Goal: Navigation & Orientation: Find specific page/section

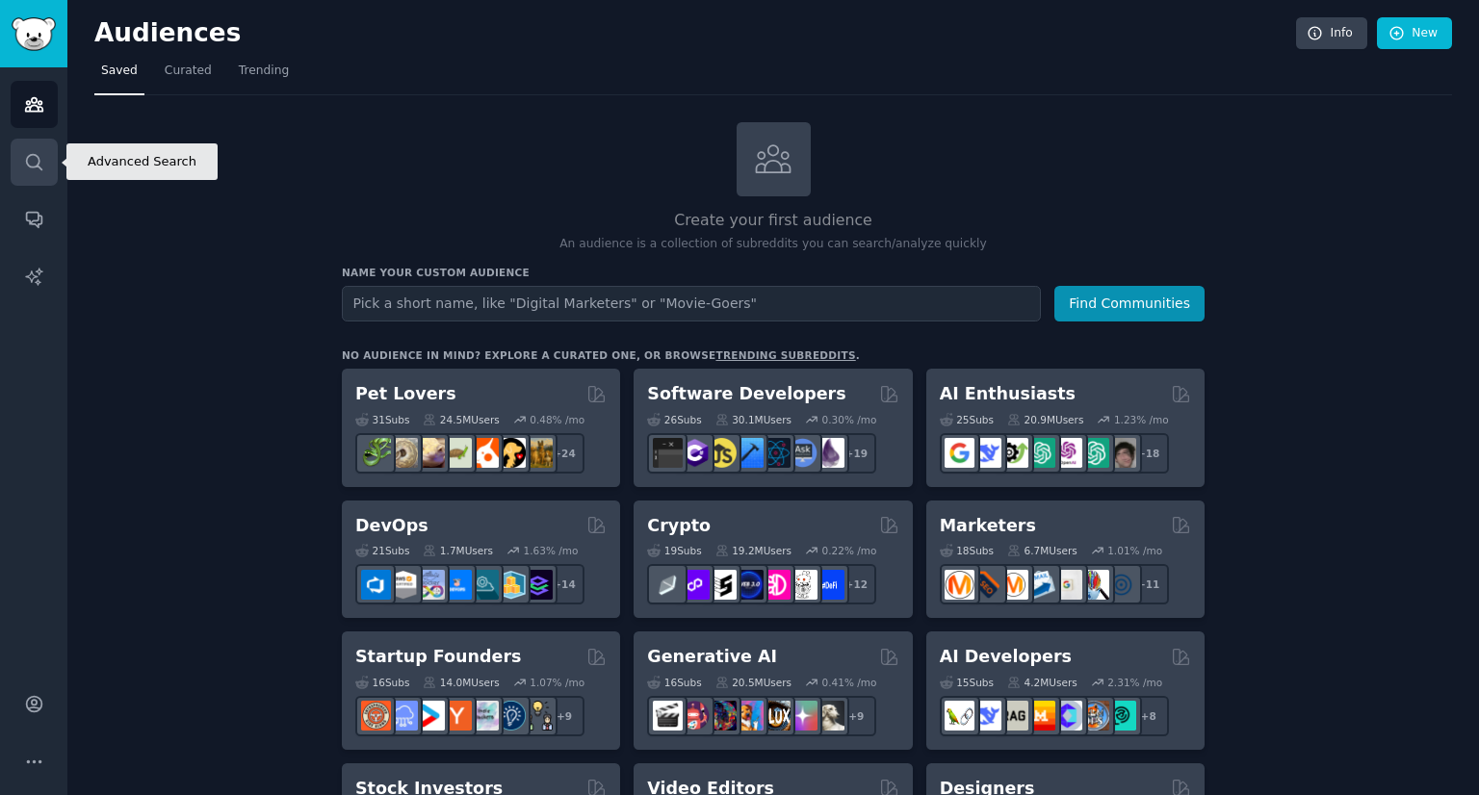
click at [31, 177] on link "Search" at bounding box center [34, 162] width 47 height 47
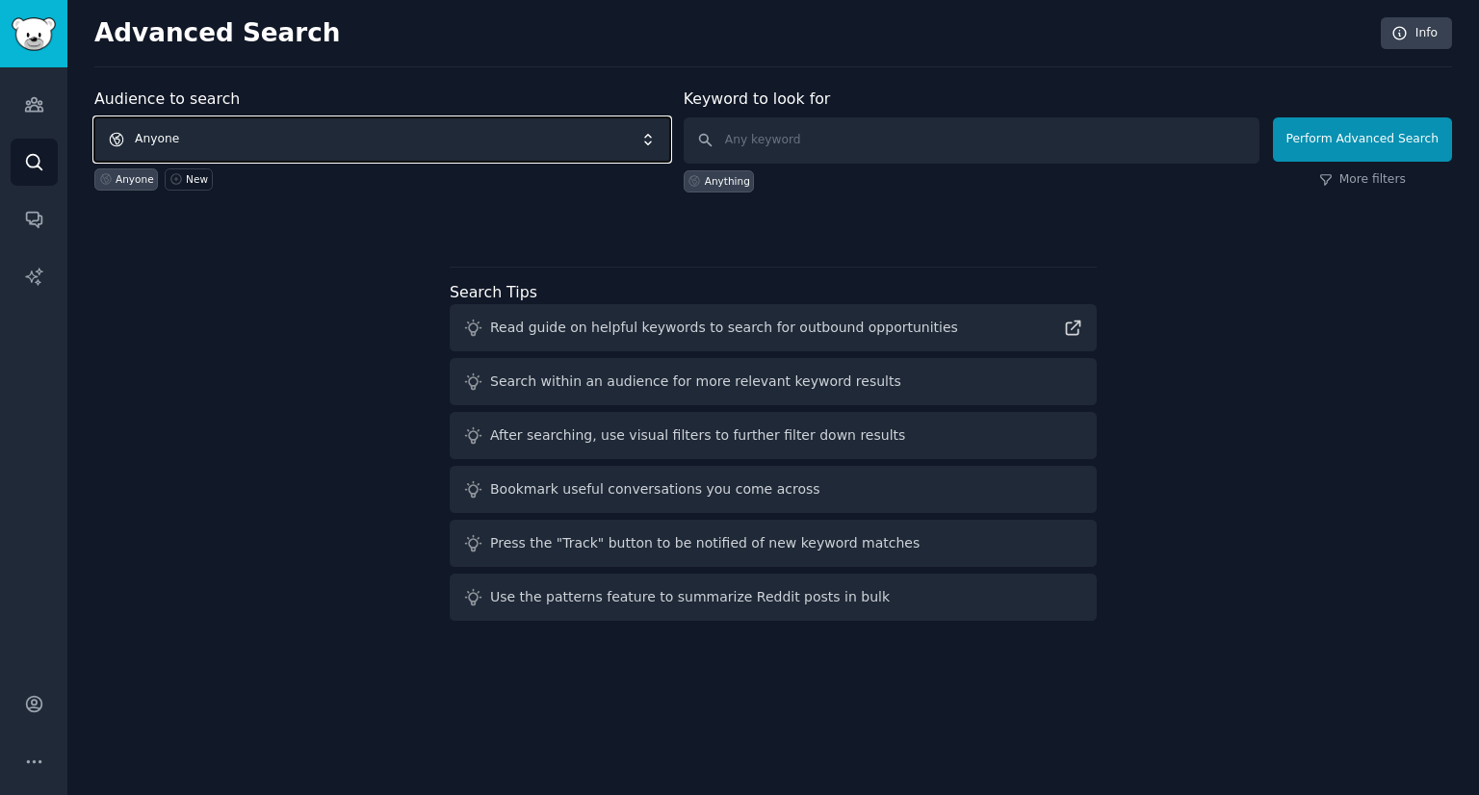
click at [166, 137] on span "Anyone" at bounding box center [382, 139] width 576 height 44
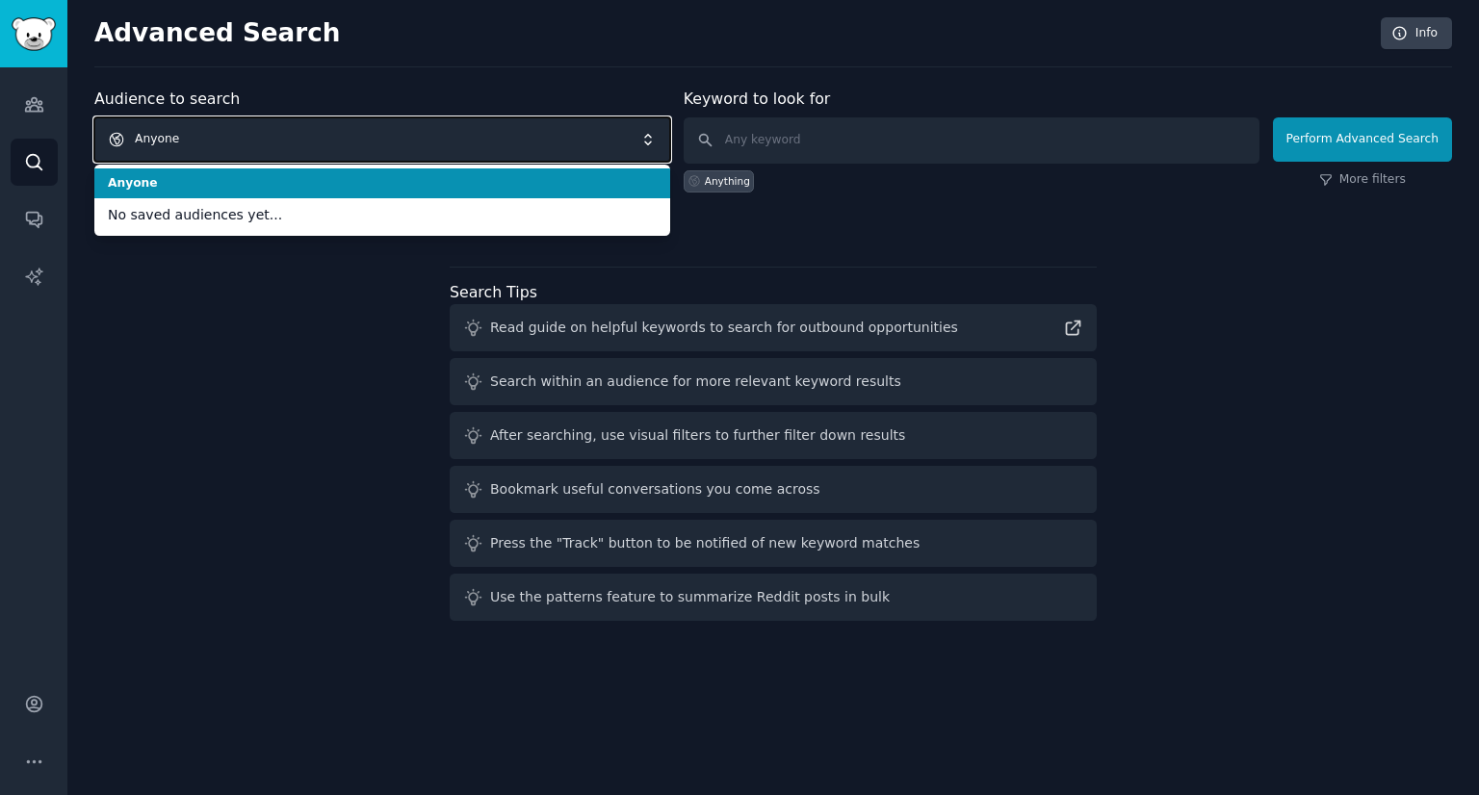
click at [166, 137] on span "Anyone" at bounding box center [382, 139] width 576 height 44
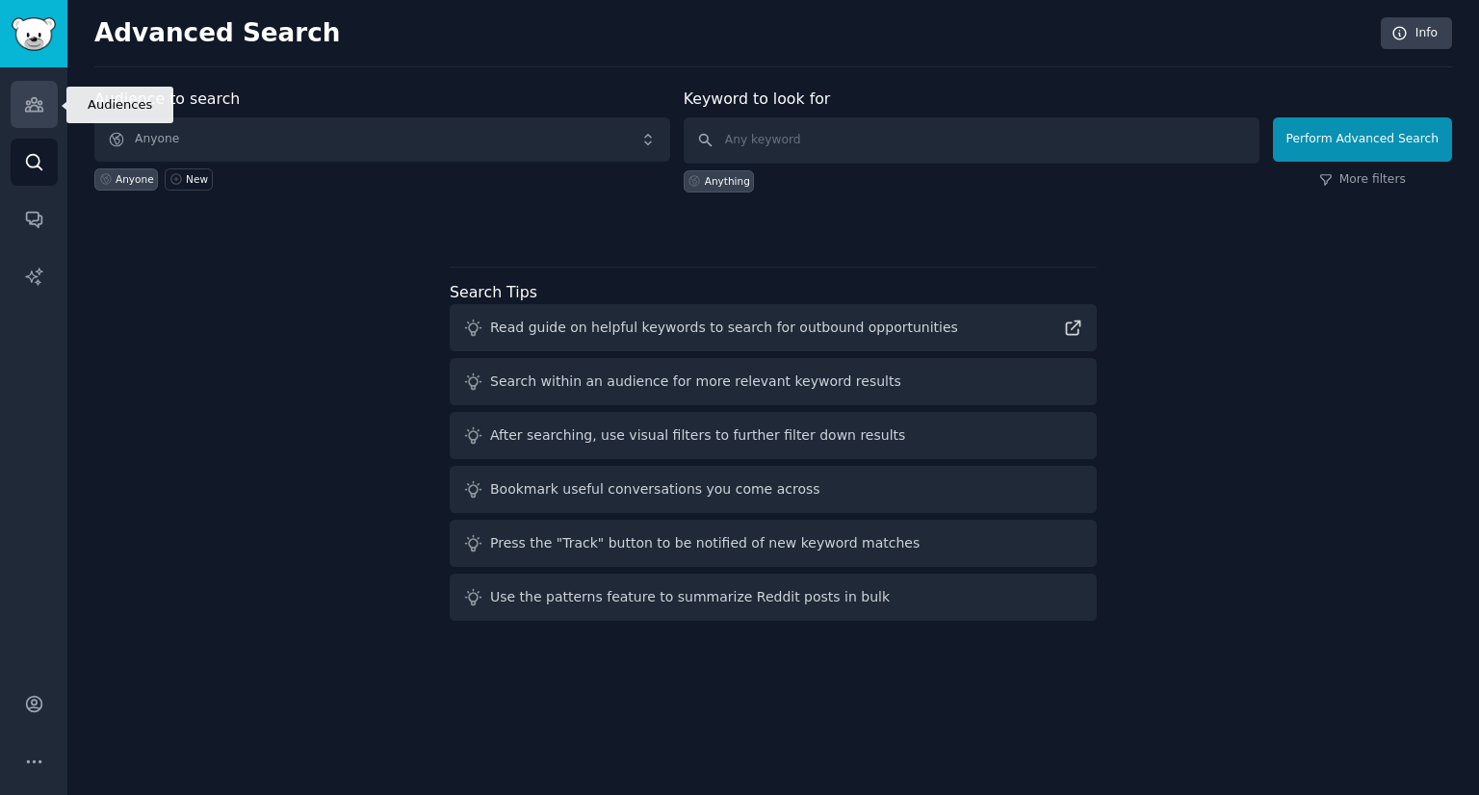
click at [29, 109] on icon "Sidebar" at bounding box center [33, 104] width 17 height 13
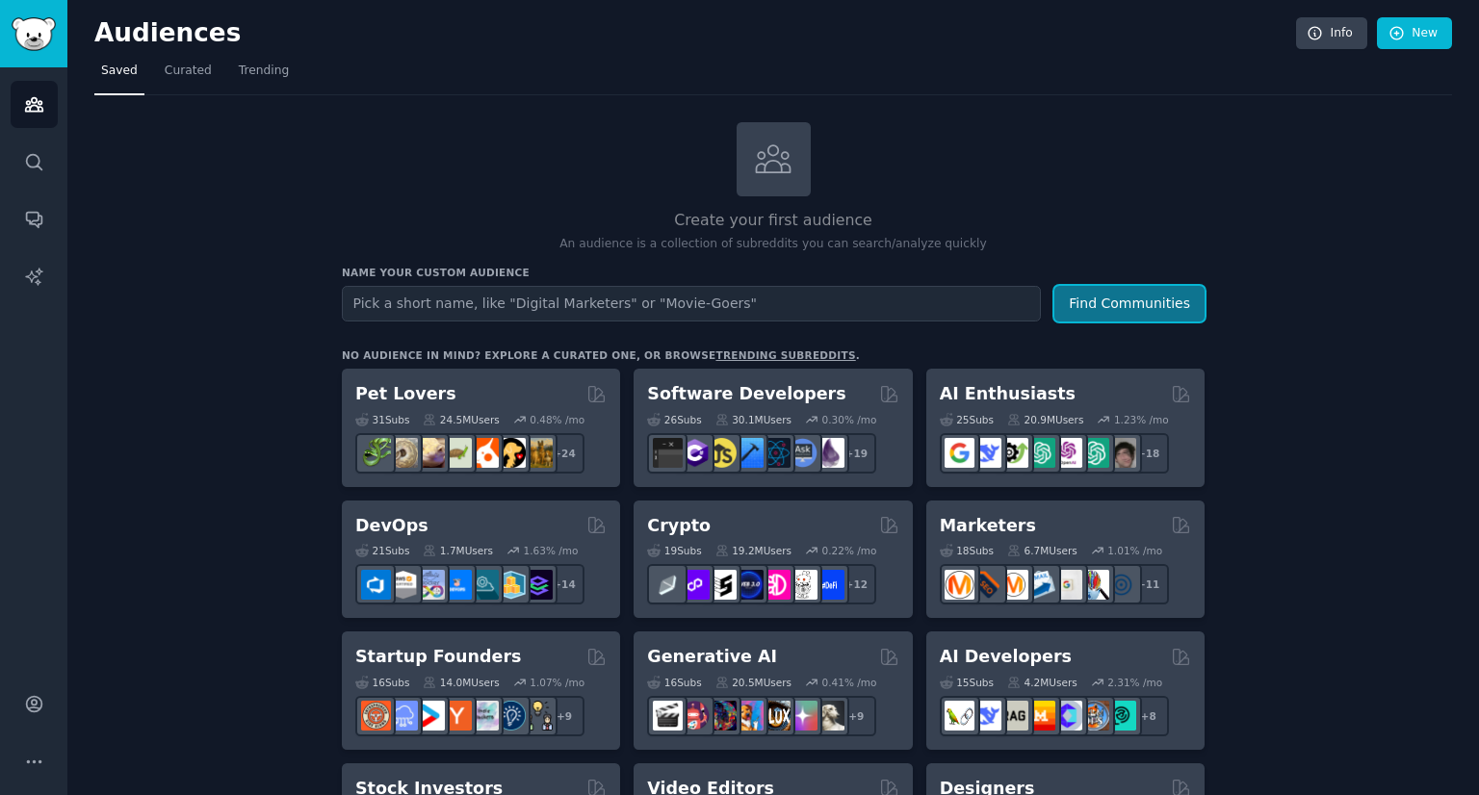
click at [1082, 307] on button "Find Communities" at bounding box center [1129, 304] width 150 height 36
click at [36, 167] on icon "Sidebar" at bounding box center [34, 162] width 20 height 20
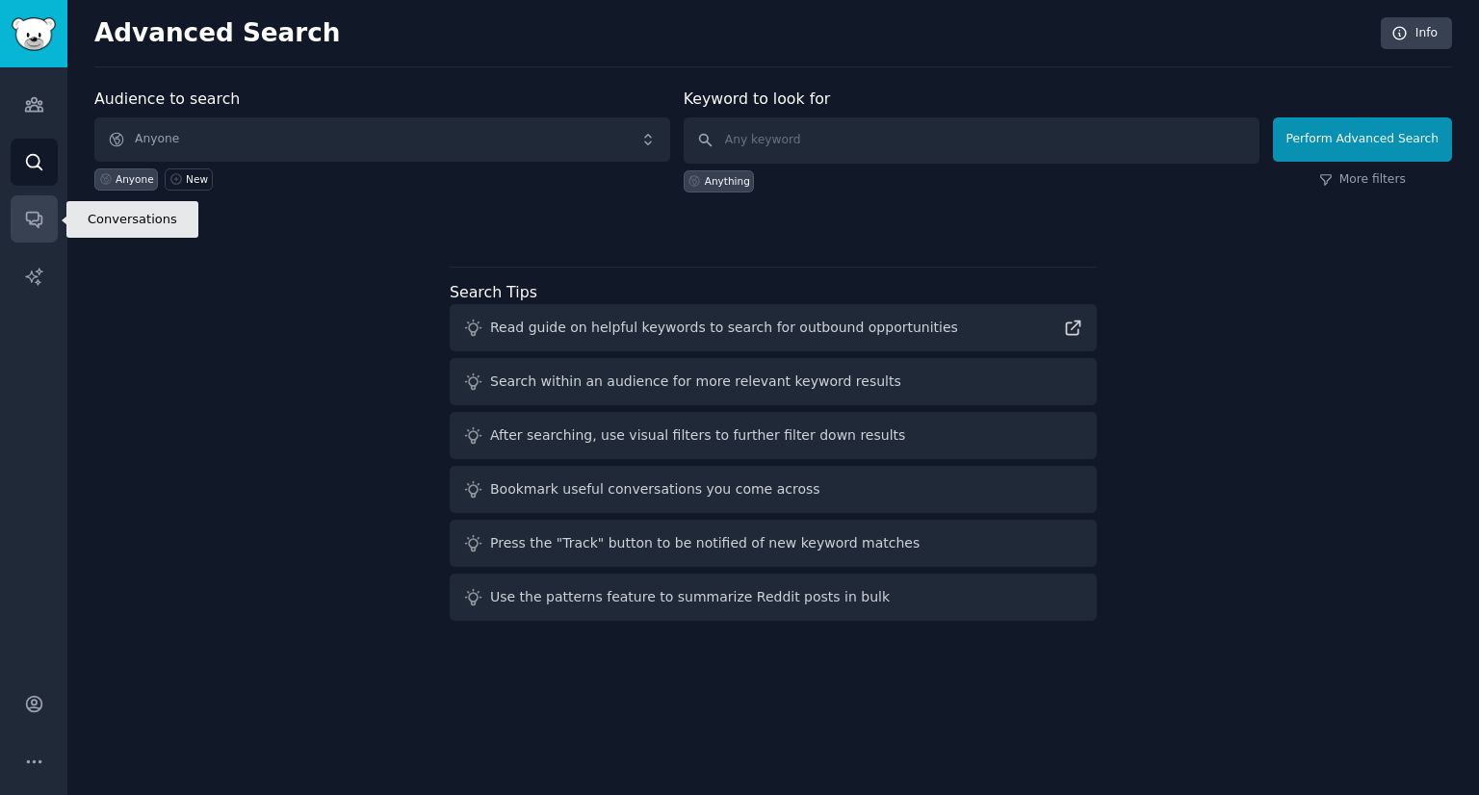
click at [38, 218] on icon "Sidebar" at bounding box center [33, 220] width 15 height 15
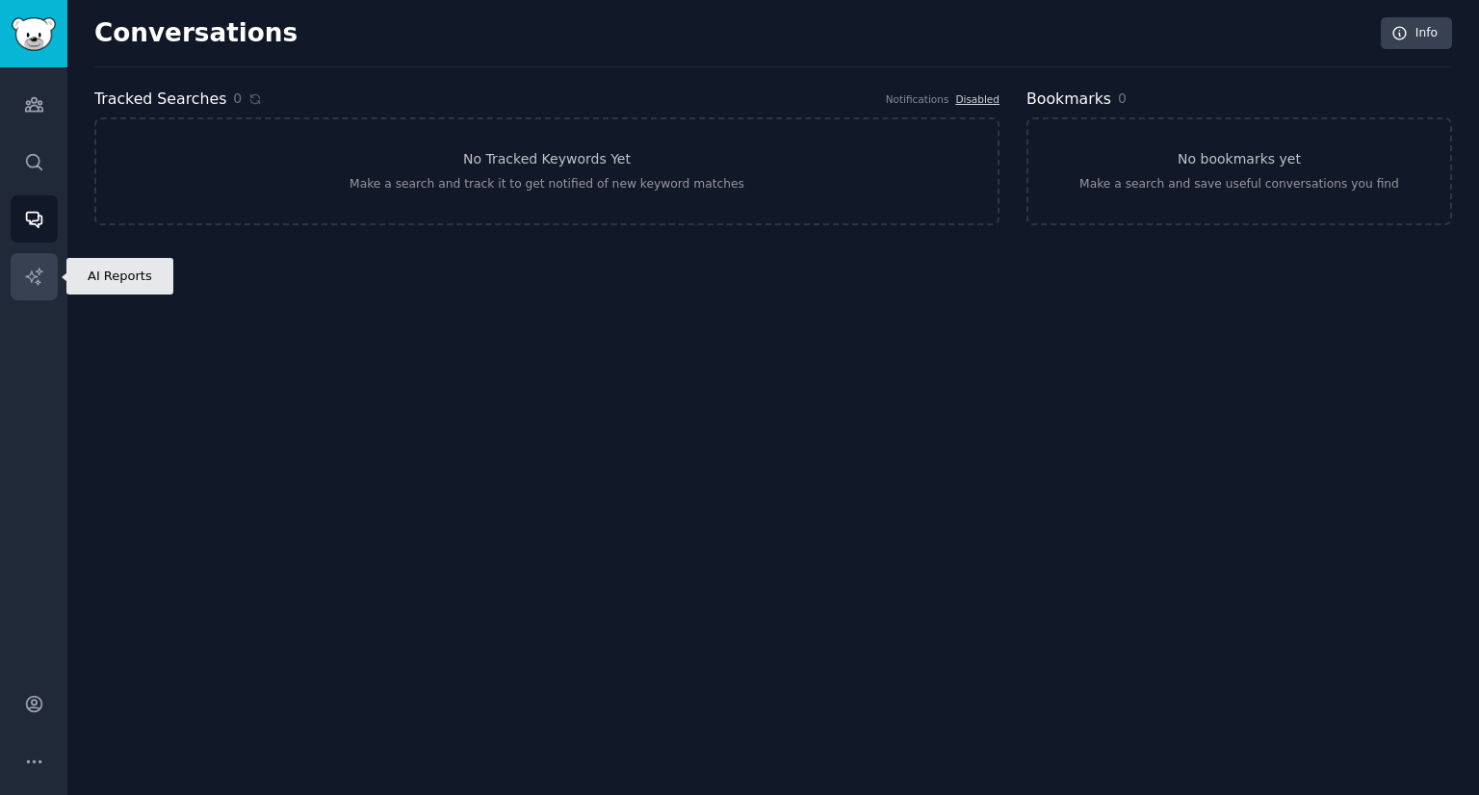
click at [34, 276] on icon "Sidebar" at bounding box center [33, 276] width 16 height 16
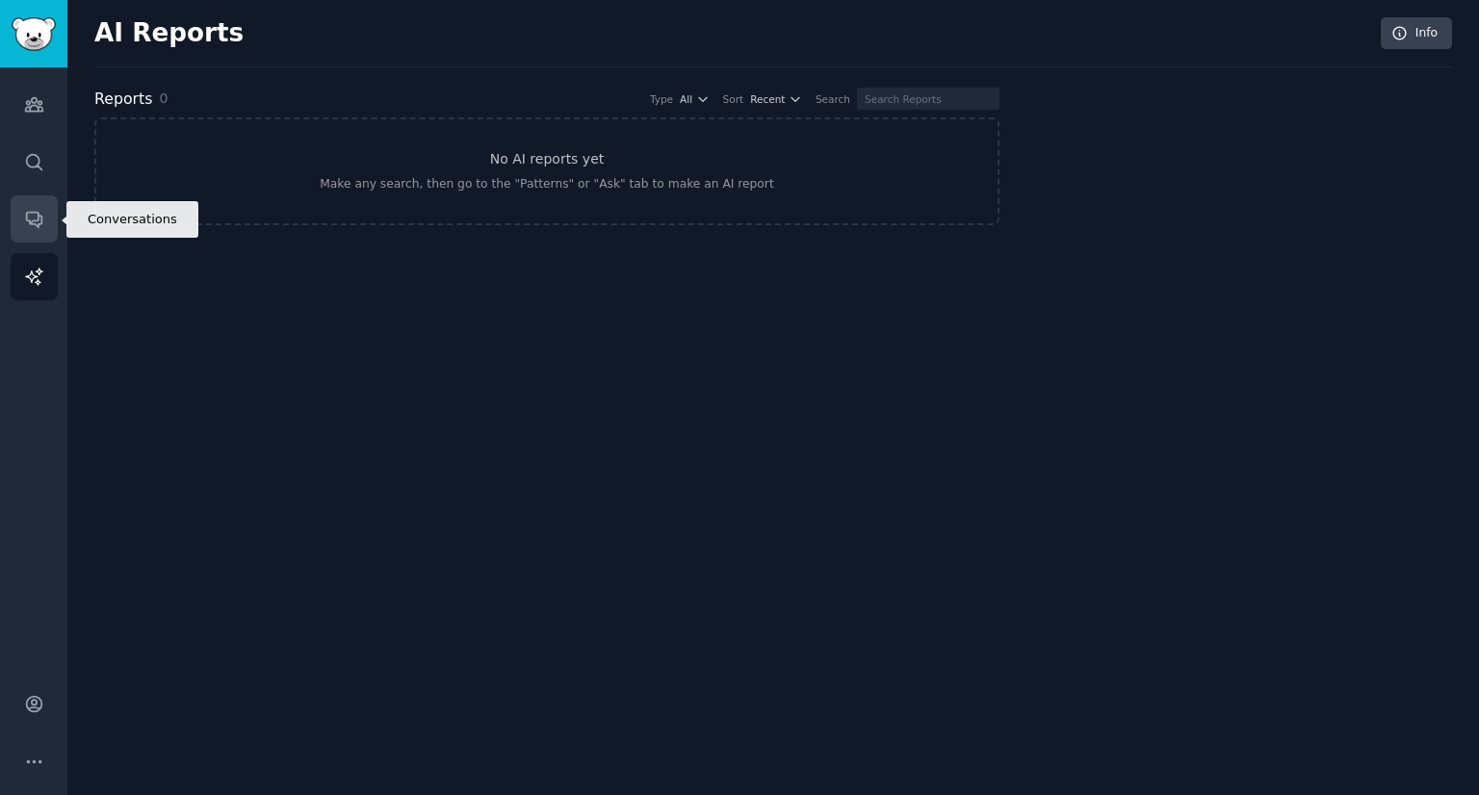
click at [28, 211] on icon "Sidebar" at bounding box center [34, 219] width 20 height 20
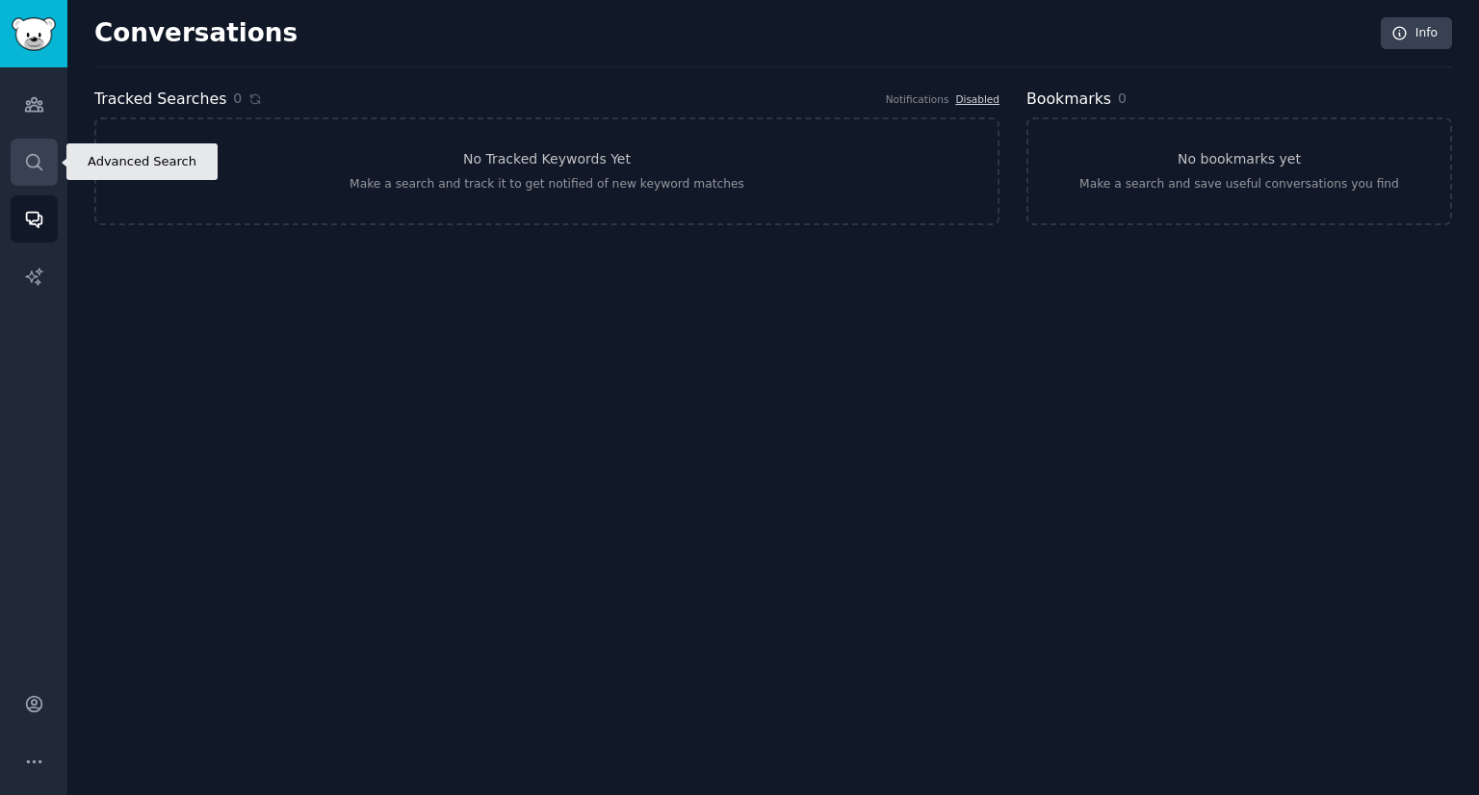
click at [27, 163] on icon "Sidebar" at bounding box center [34, 162] width 20 height 20
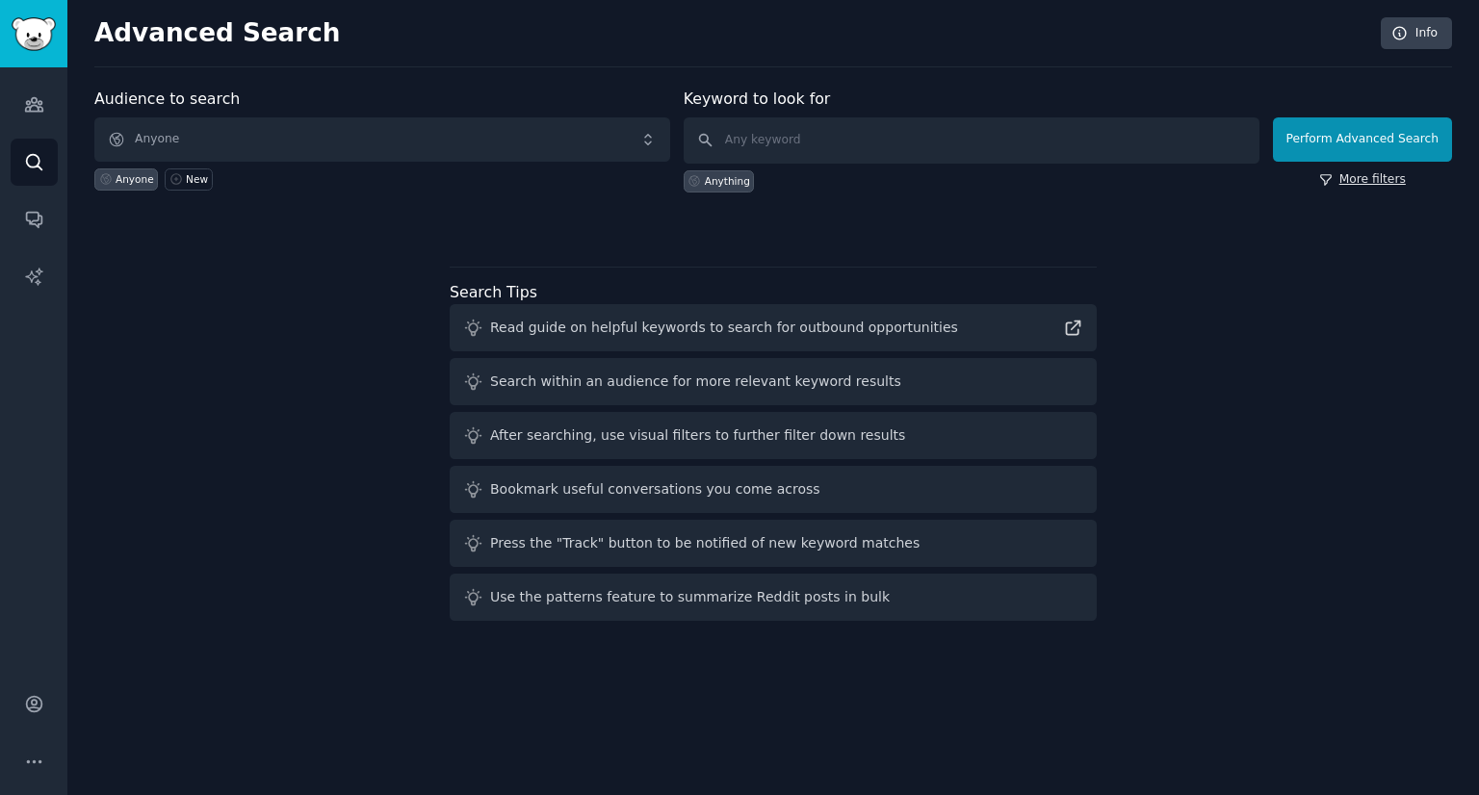
click at [1353, 177] on link "More filters" at bounding box center [1362, 179] width 87 height 17
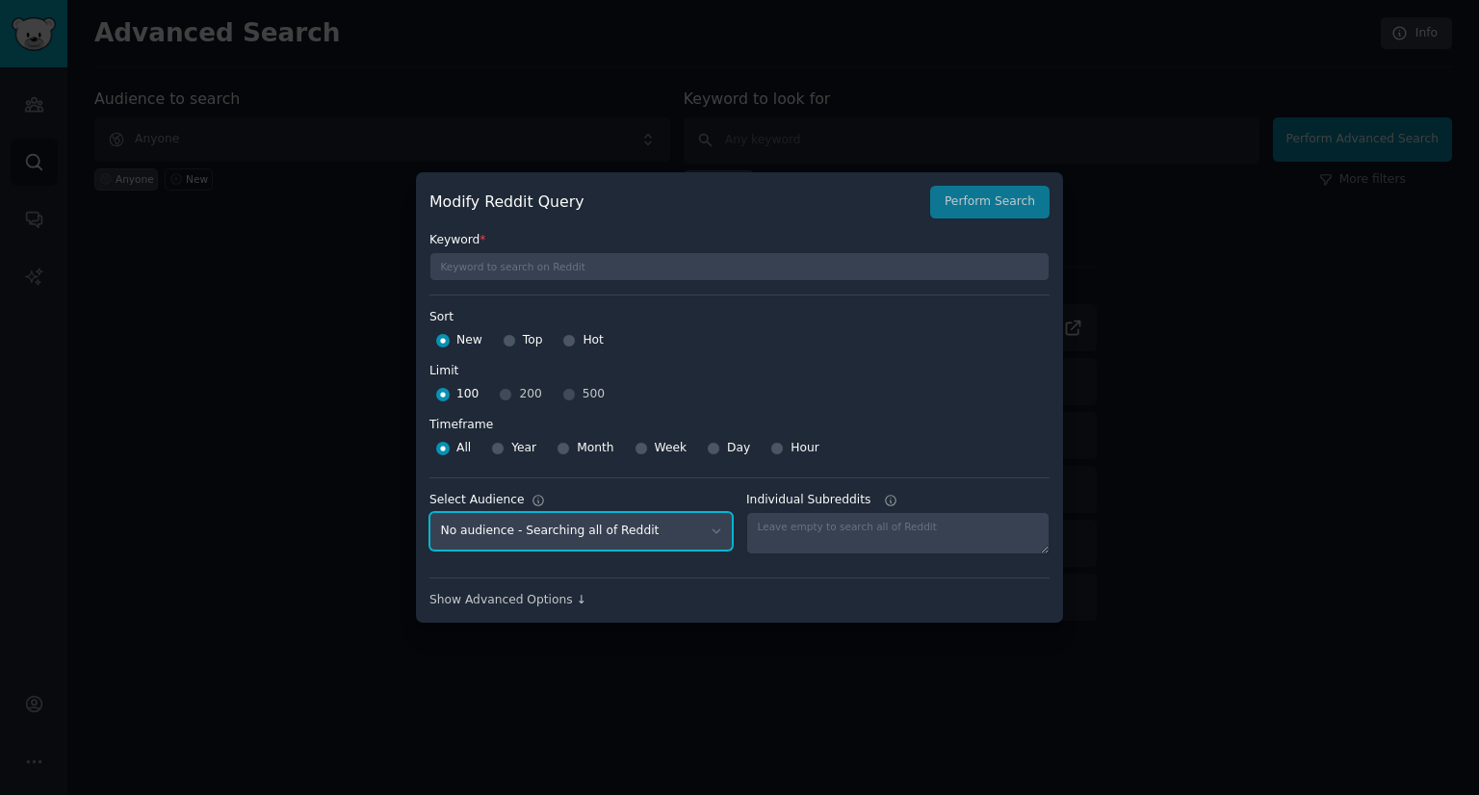
click at [612, 532] on select "No audience - Searching all of Reddit" at bounding box center [580, 531] width 303 height 39
click at [535, 602] on div "Show Advanced Options ↓" at bounding box center [739, 600] width 620 height 17
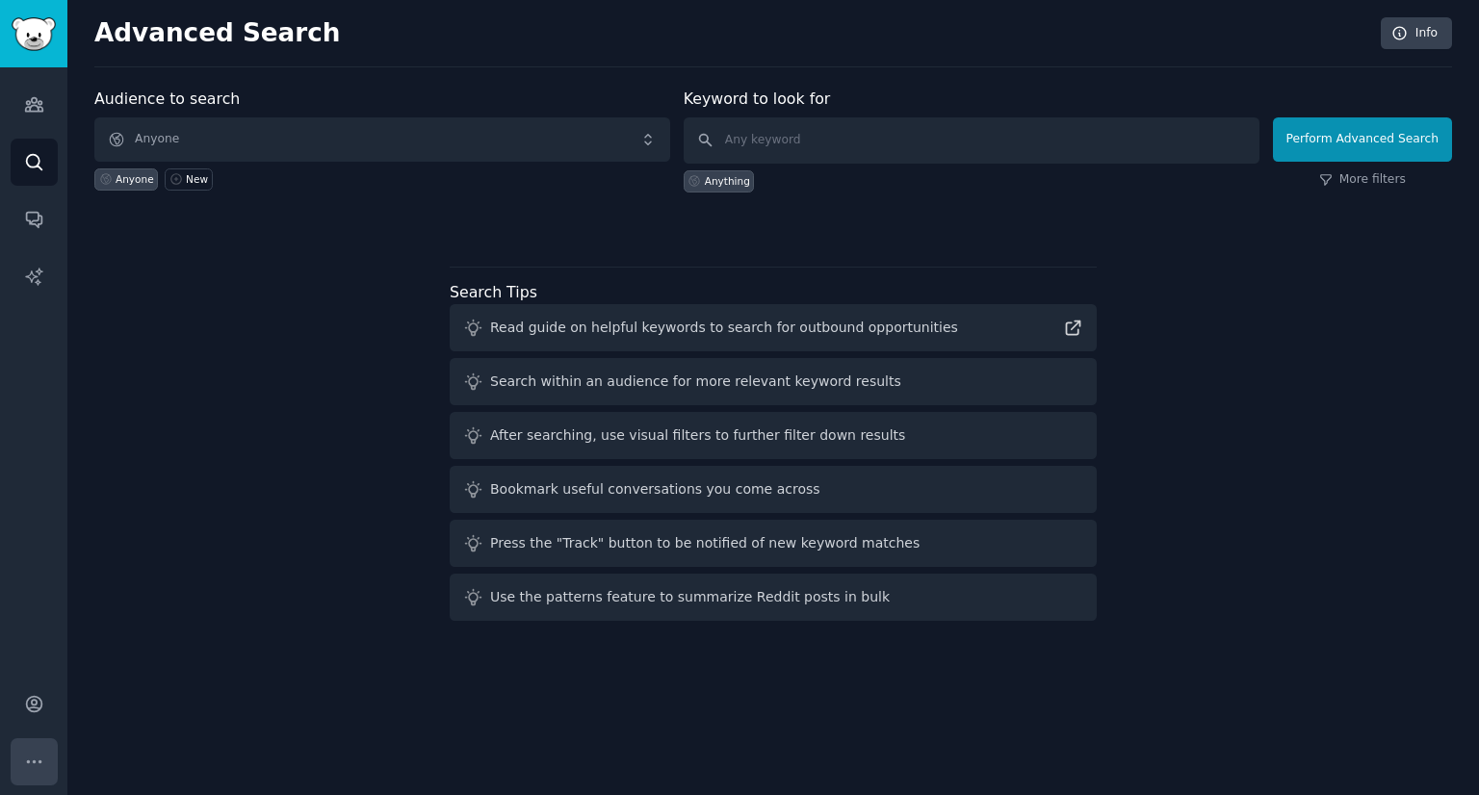
click at [26, 769] on icon "Sidebar" at bounding box center [34, 762] width 20 height 20
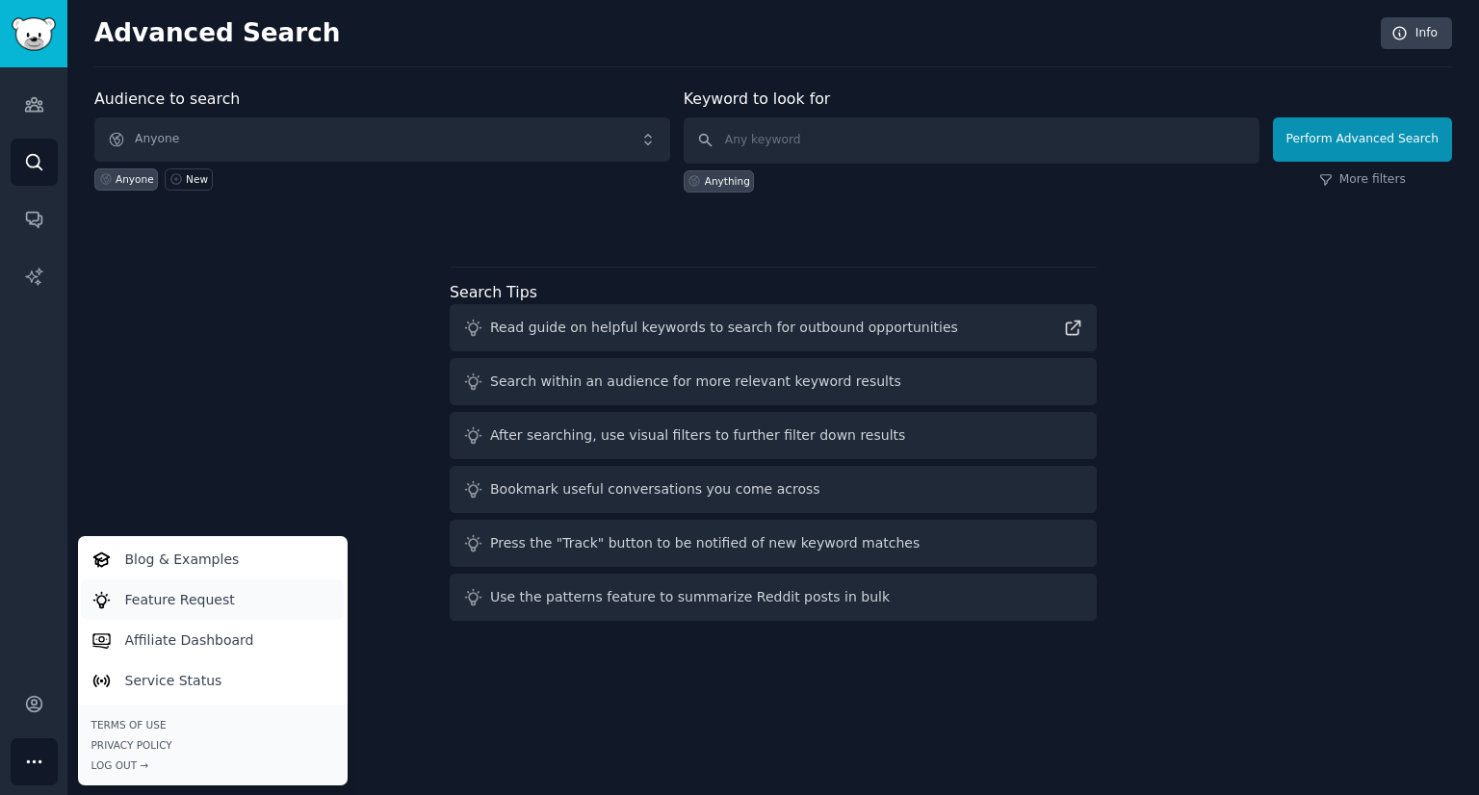
click at [162, 595] on p "Feature Request" at bounding box center [180, 600] width 110 height 20
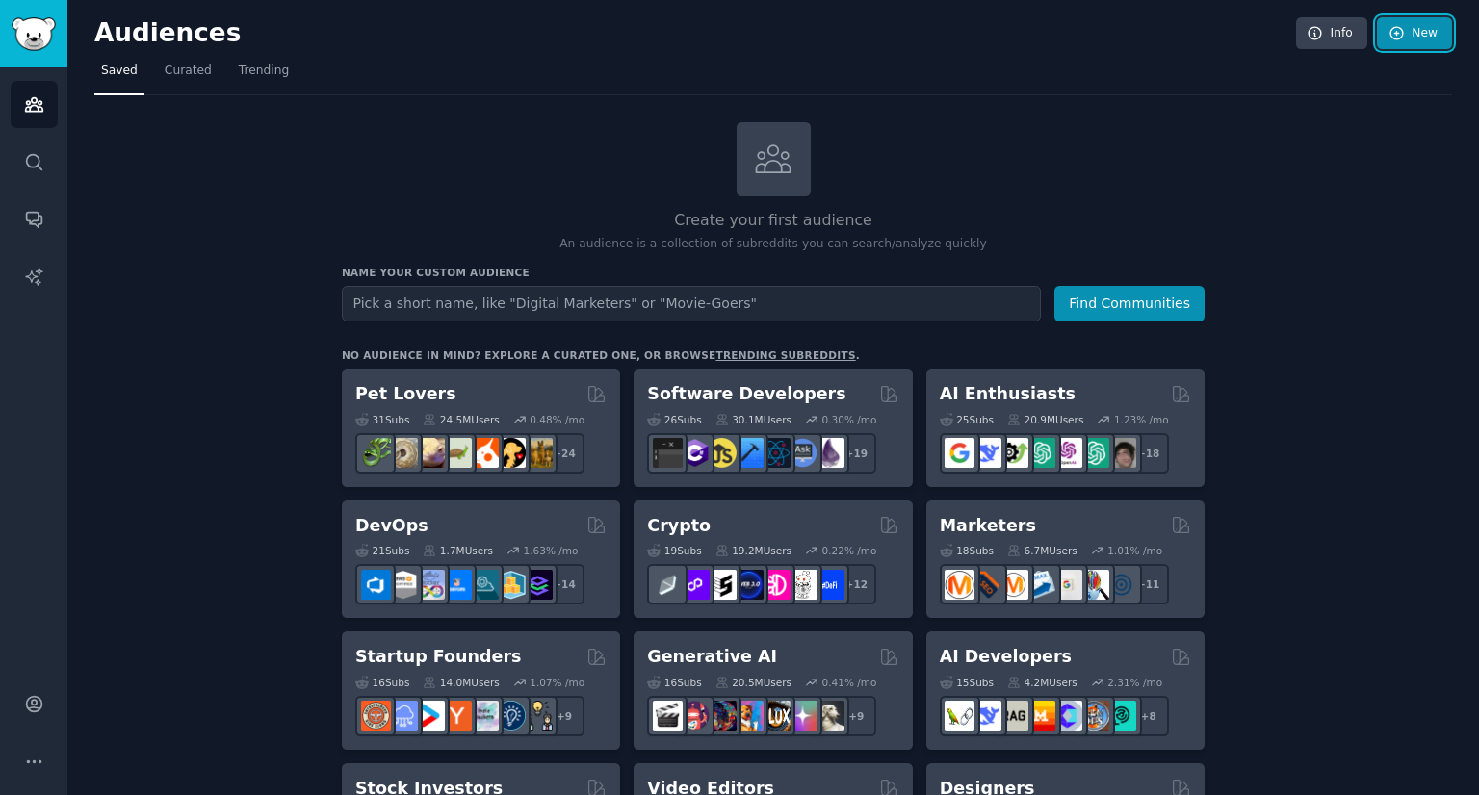
click at [1389, 39] on icon at bounding box center [1397, 33] width 17 height 17
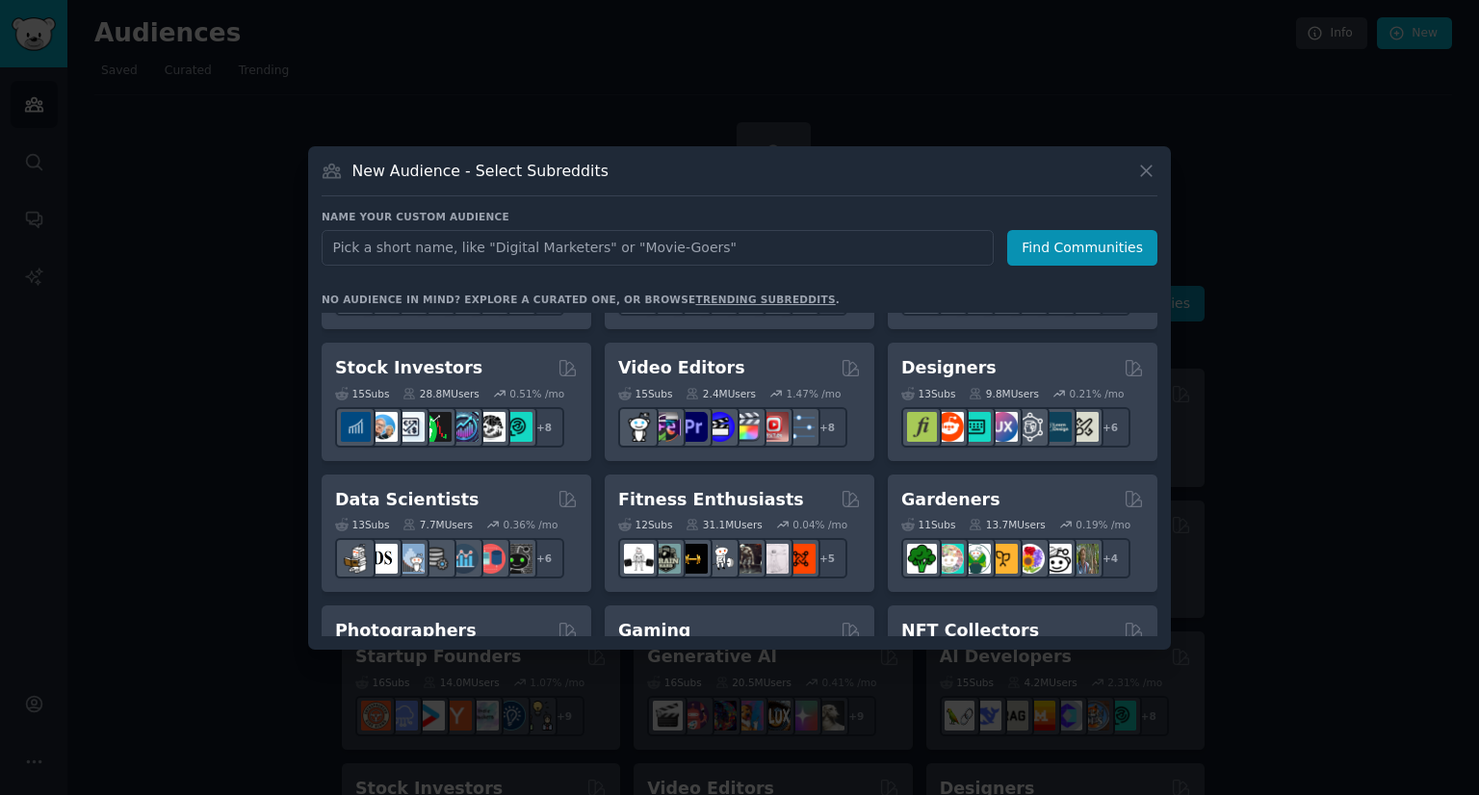
scroll to position [369, 0]
